Goal: Task Accomplishment & Management: Use online tool/utility

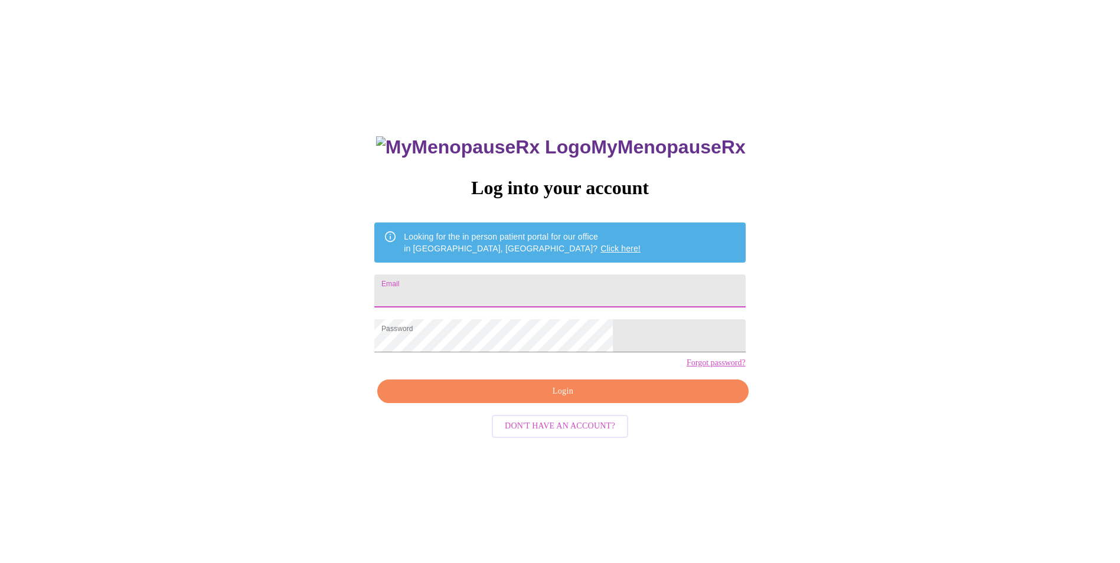
click at [503, 278] on input "Email" at bounding box center [559, 291] width 371 height 33
type input "[EMAIL_ADDRESS][DOMAIN_NAME]"
click at [567, 399] on span "Login" at bounding box center [563, 391] width 344 height 15
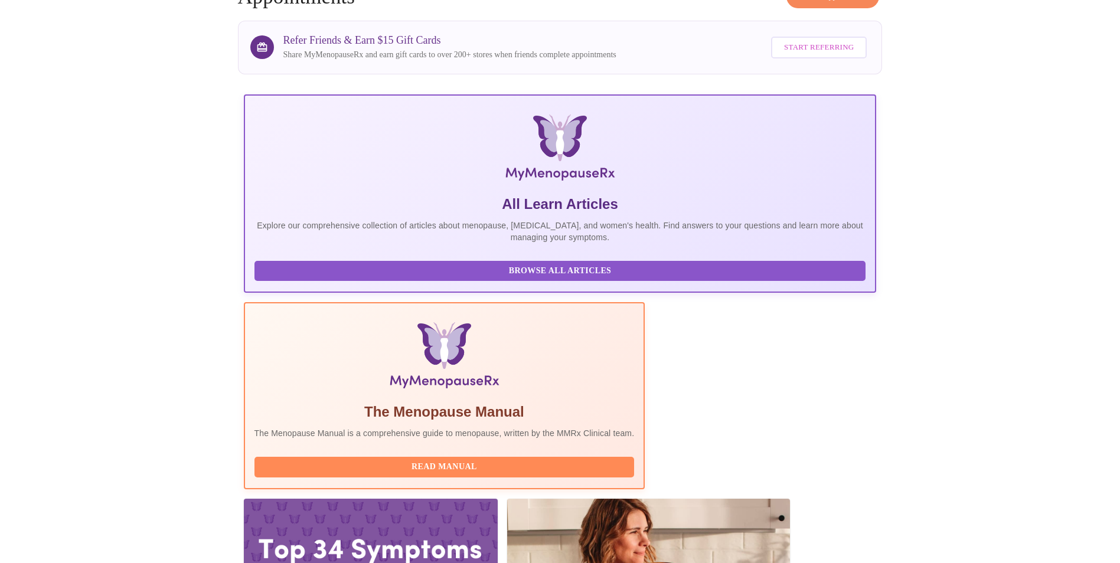
scroll to position [83, 0]
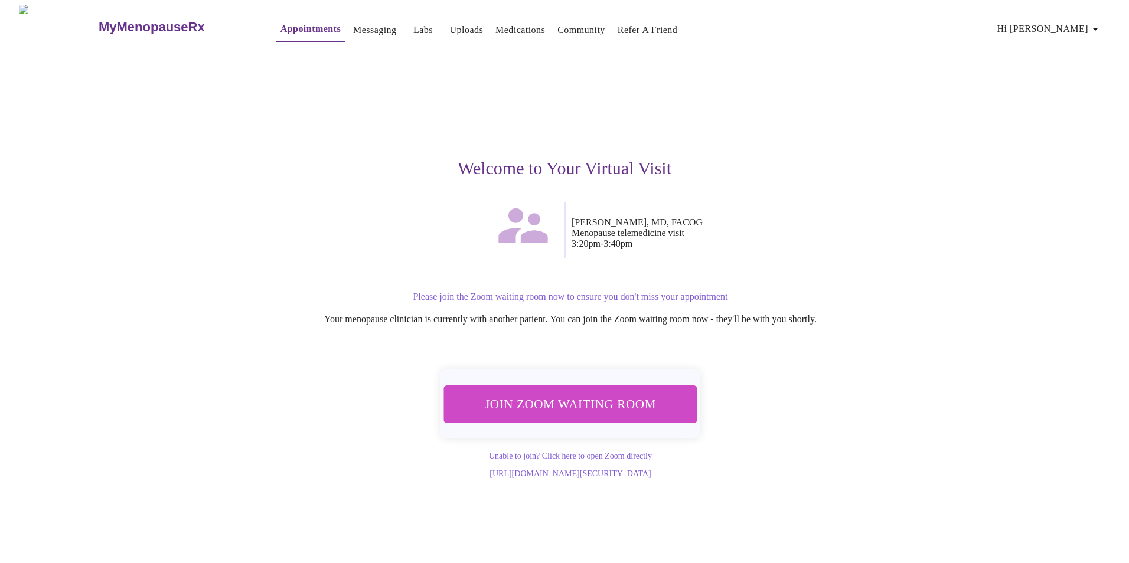
click at [578, 393] on span "Join Zoom Waiting Room" at bounding box center [570, 404] width 222 height 22
